Goal: Information Seeking & Learning: Learn about a topic

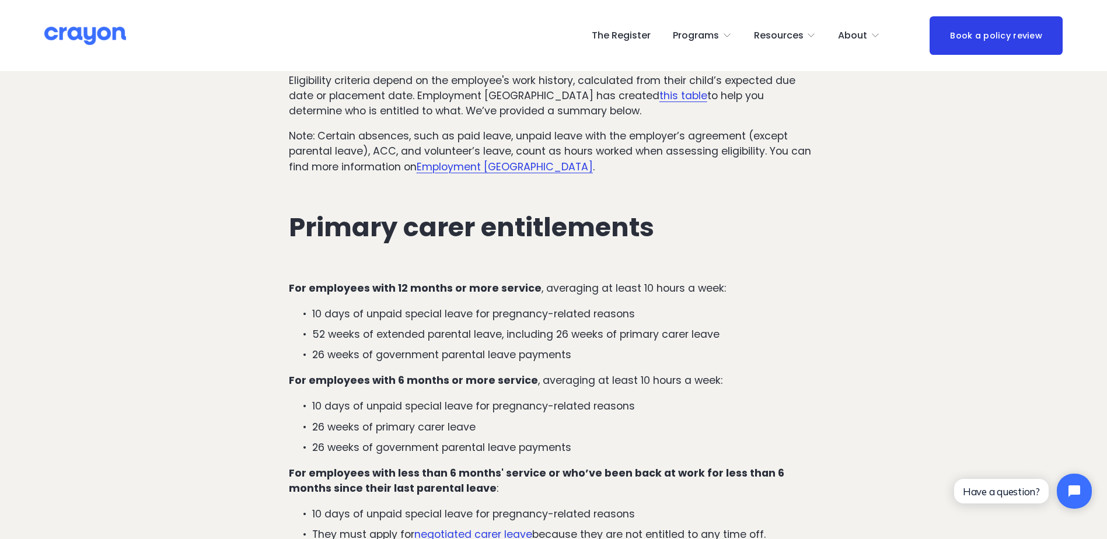
scroll to position [1342, 0]
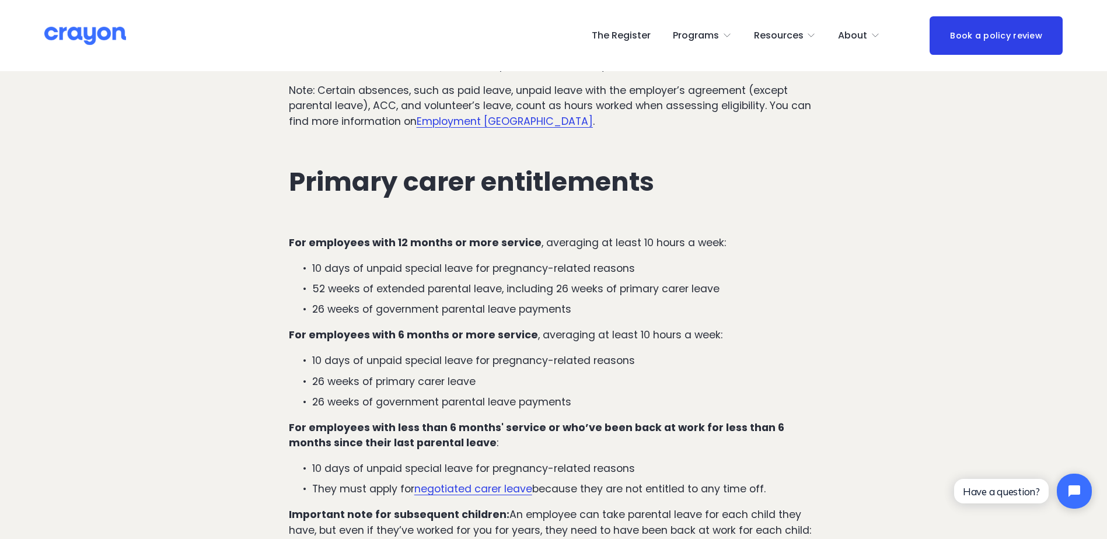
click at [505, 394] on p "26 weeks of government parental leave payments" at bounding box center [565, 401] width 506 height 15
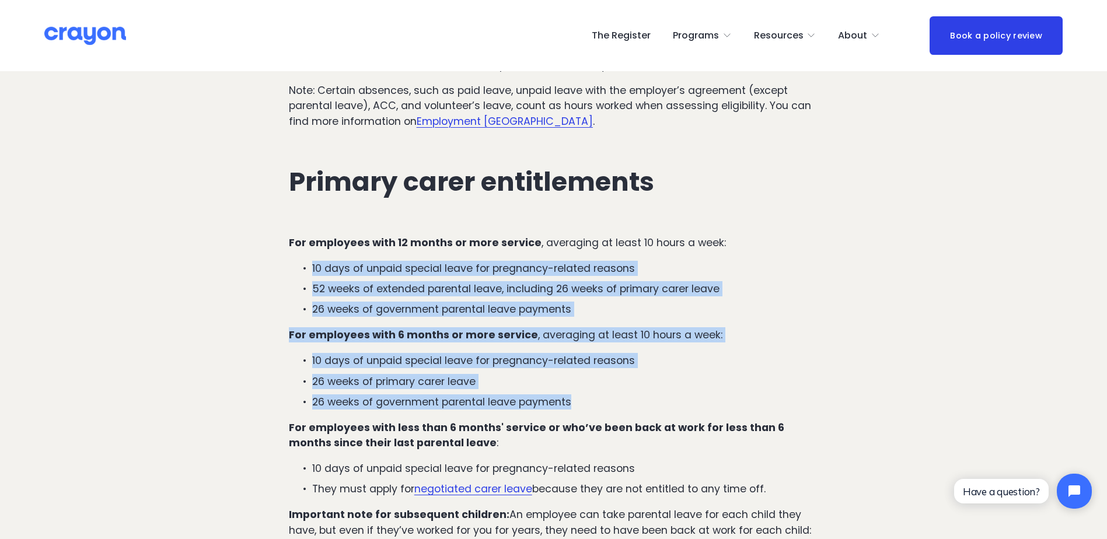
drag, startPoint x: 582, startPoint y: 384, endPoint x: 261, endPoint y: 260, distance: 344.3
drag, startPoint x: 261, startPoint y: 260, endPoint x: 602, endPoint y: 369, distance: 357.9
click at [574, 374] on p "26 weeks of primary carer leave" at bounding box center [565, 381] width 506 height 15
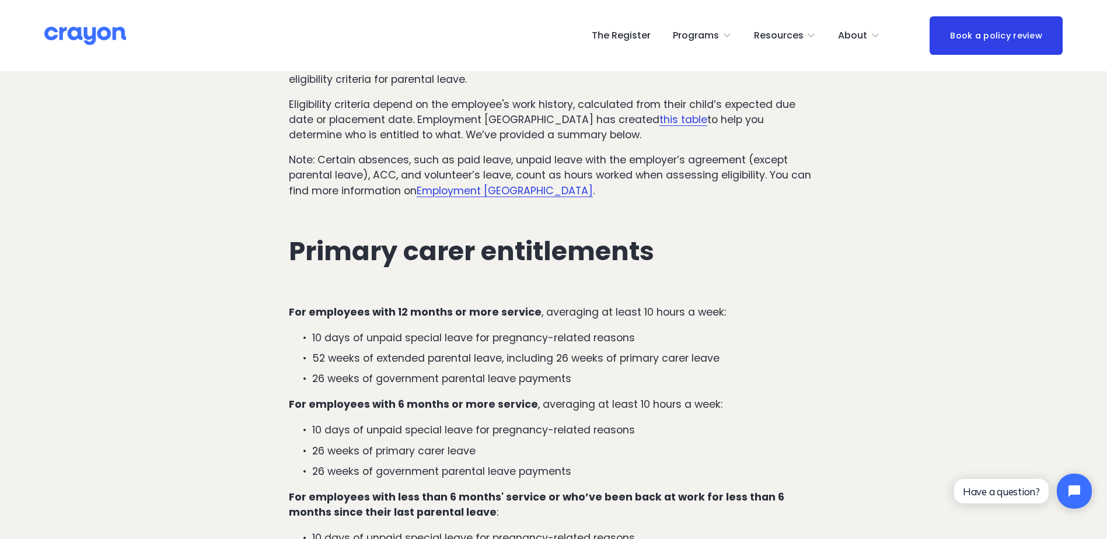
scroll to position [1225, 0]
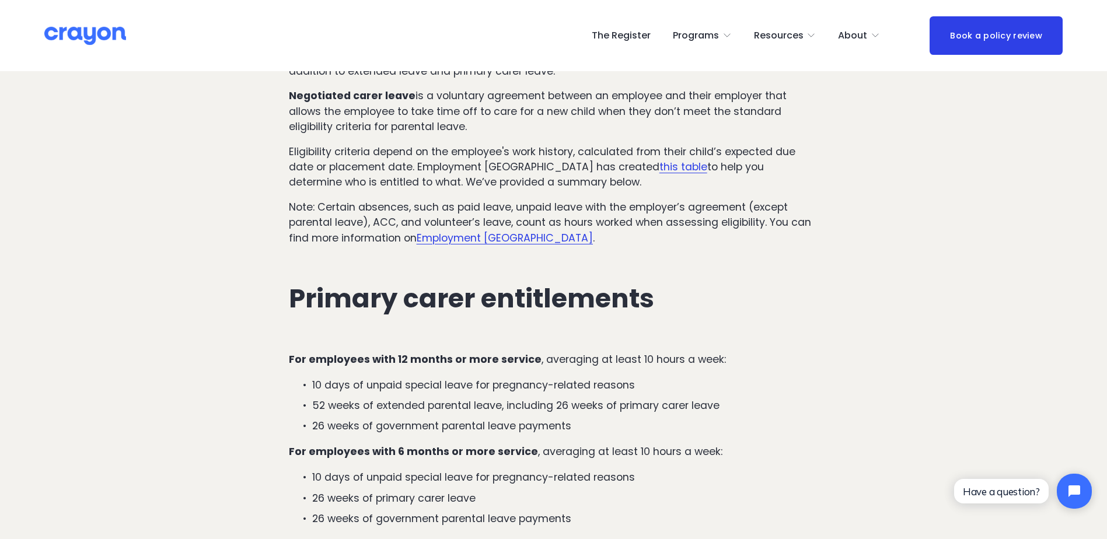
drag, startPoint x: 781, startPoint y: 359, endPoint x: 275, endPoint y: 341, distance: 505.5
copy div "For employees with 12 months or more service , averaging at least 10 hours a we…"
click at [560, 260] on div "Primary carer entitlements" at bounding box center [554, 299] width 550 height 86
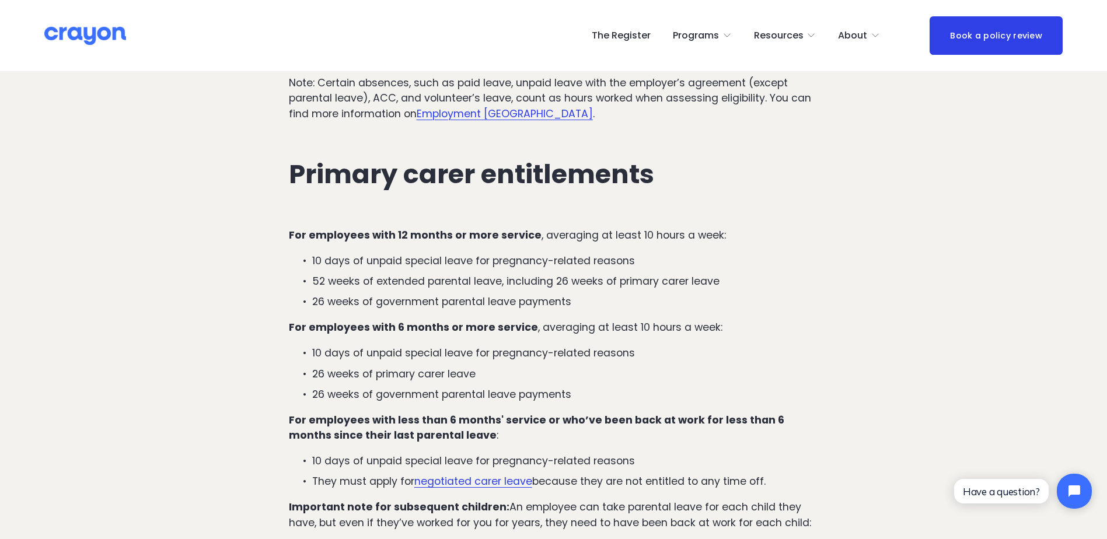
scroll to position [1400, 0]
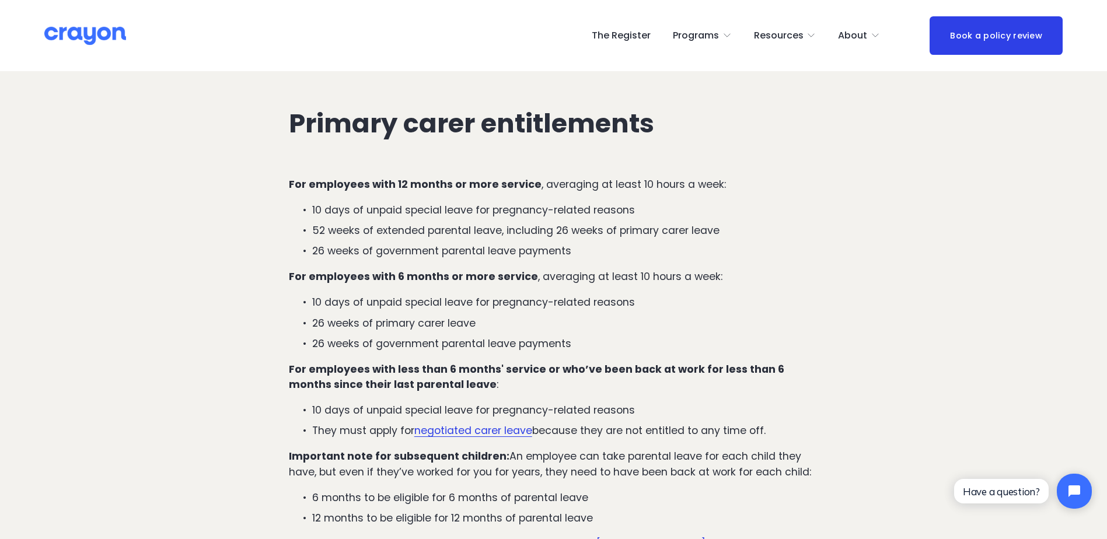
click at [801, 269] on p "For employees with 6 months or more service , averaging at least 10 hours a wee…" at bounding box center [554, 276] width 530 height 15
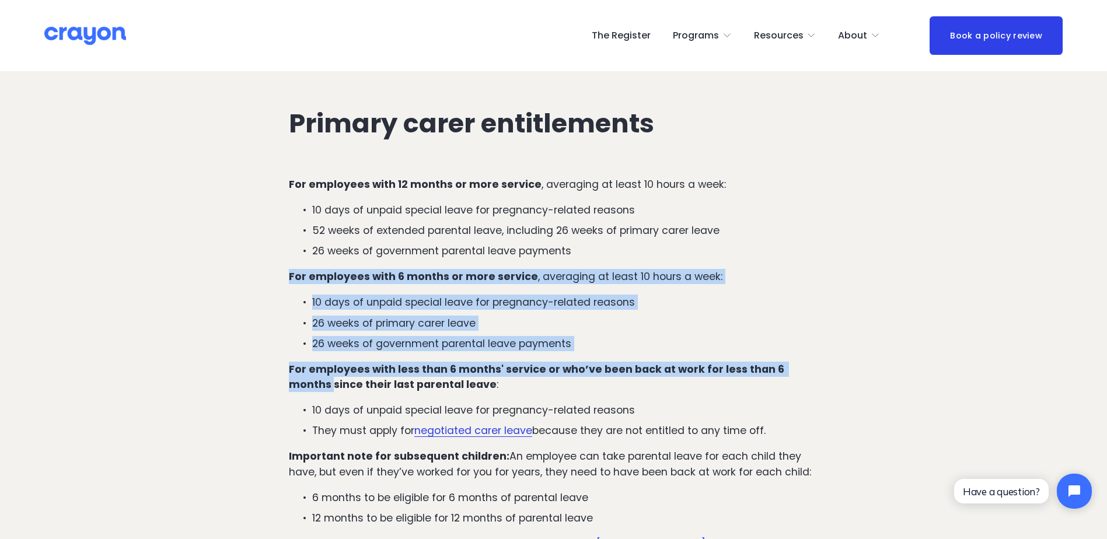
drag, startPoint x: 827, startPoint y: 342, endPoint x: 207, endPoint y: 267, distance: 624.7
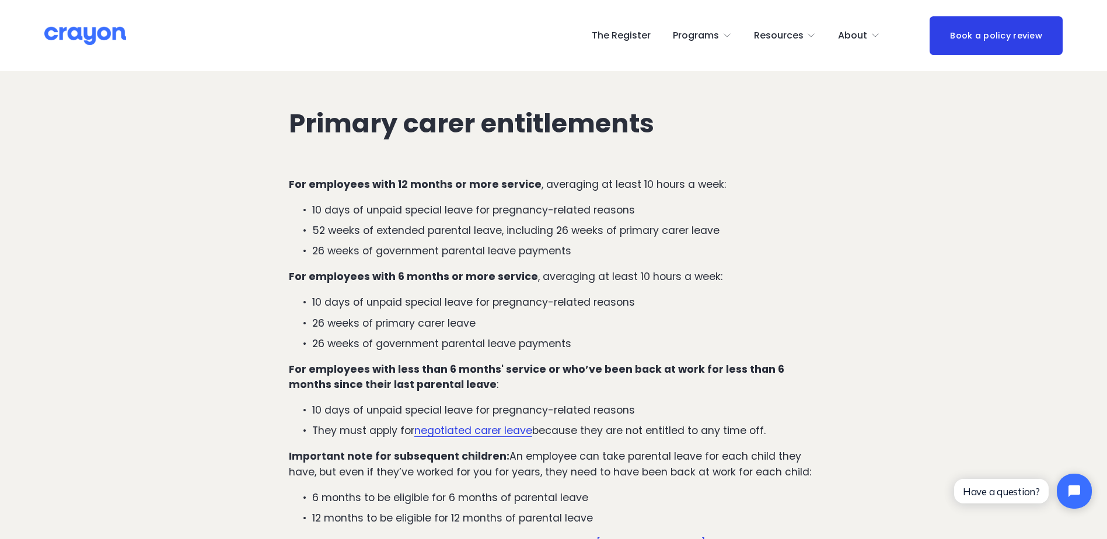
drag, startPoint x: 207, startPoint y: 267, endPoint x: 620, endPoint y: 366, distance: 424.2
click at [620, 366] on p "For employees with less than 6 months' service or who’ve been back at work for …" at bounding box center [554, 377] width 530 height 31
drag, startPoint x: 794, startPoint y: 416, endPoint x: 239, endPoint y: 174, distance: 605.4
drag, startPoint x: 239, startPoint y: 174, endPoint x: 328, endPoint y: 234, distance: 107.1
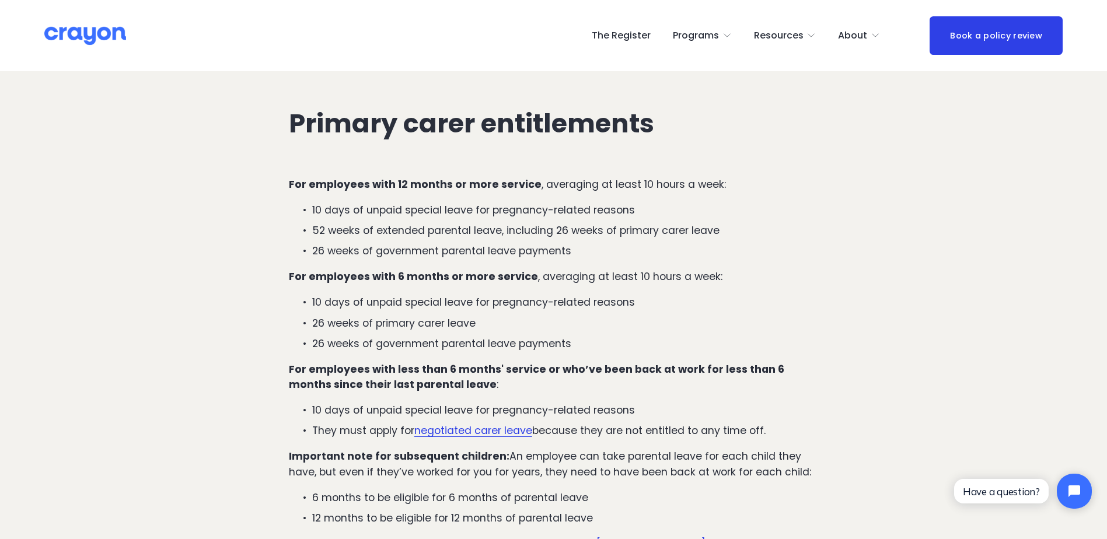
click at [327, 243] on p "26 weeks of government parental leave payments" at bounding box center [565, 250] width 506 height 15
click at [378, 362] on strong "For employees with less than 6 months' service or who’ve been back at work for …" at bounding box center [538, 376] width 498 height 29
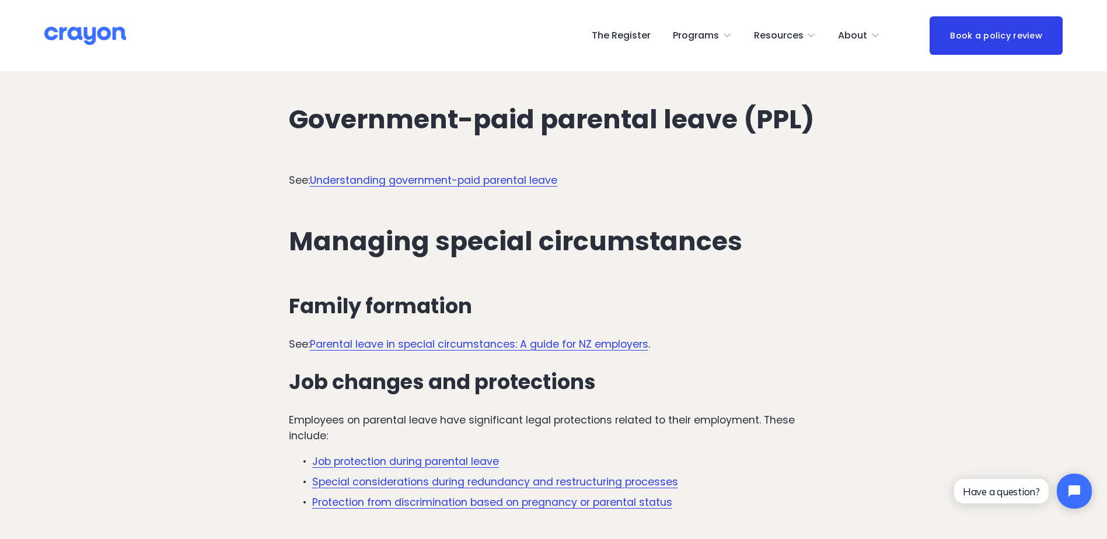
scroll to position [2509, 0]
